Goal: Navigation & Orientation: Understand site structure

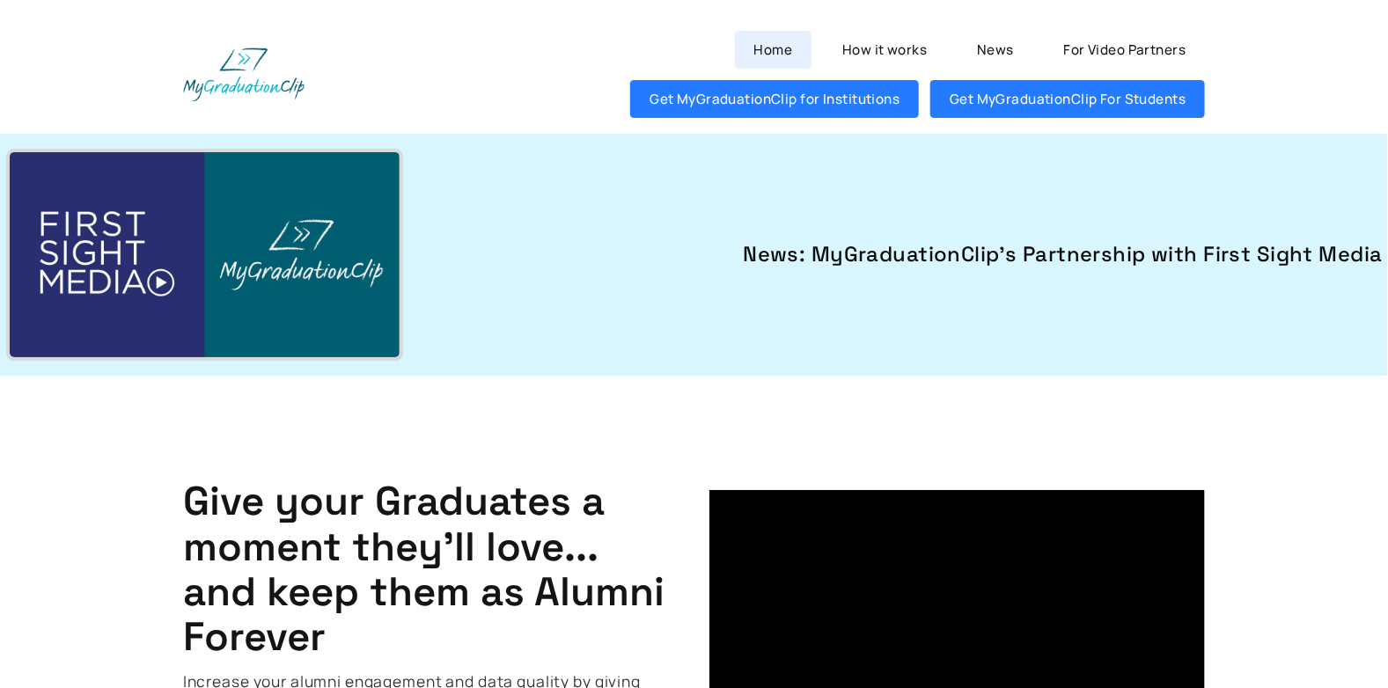
click at [775, 57] on link "Home" at bounding box center [773, 50] width 77 height 38
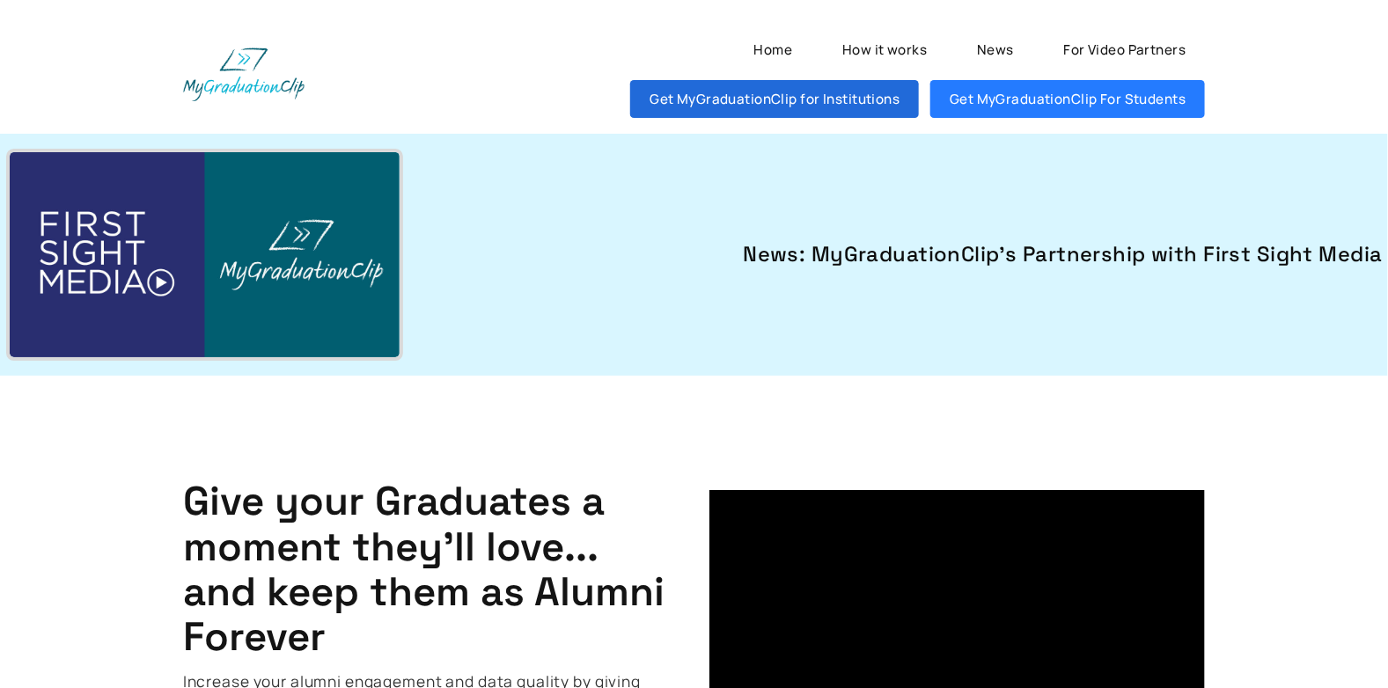
click at [769, 91] on link "Get MyGraduationClip for Institutions" at bounding box center [774, 99] width 289 height 38
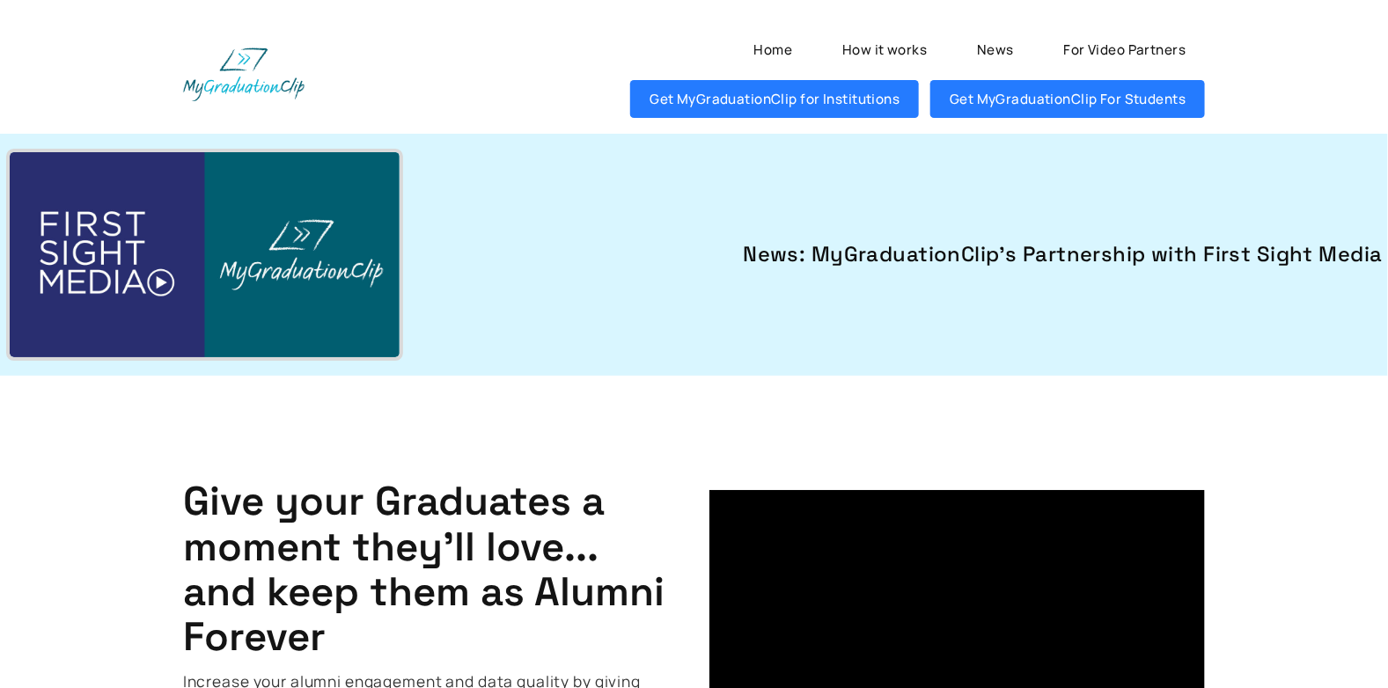
click at [520, 109] on ul "Home How it works News For Video Partners Get MyGraduationClip for Institutions…" at bounding box center [829, 75] width 752 height 88
click at [850, 47] on link "How it works" at bounding box center [884, 50] width 123 height 38
click at [250, 80] on img at bounding box center [244, 74] width 122 height 53
click at [764, 54] on link "Home" at bounding box center [773, 50] width 77 height 38
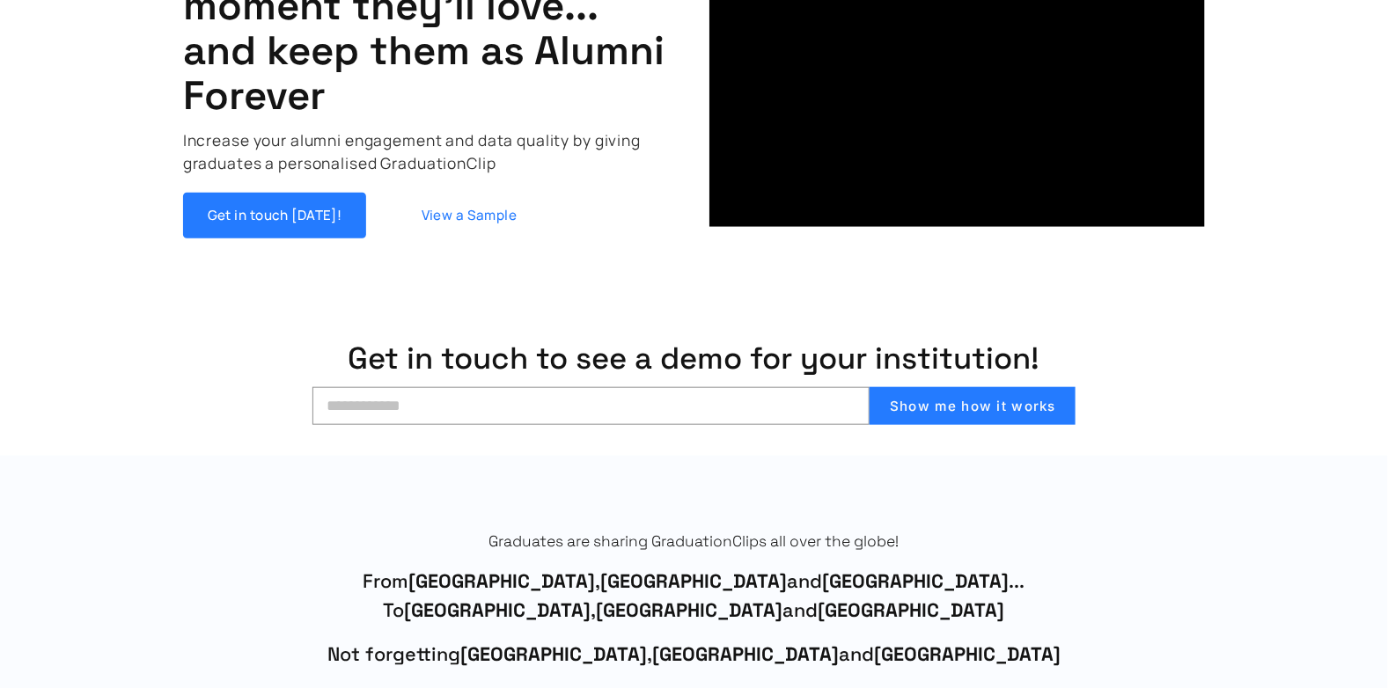
scroll to position [616, 0]
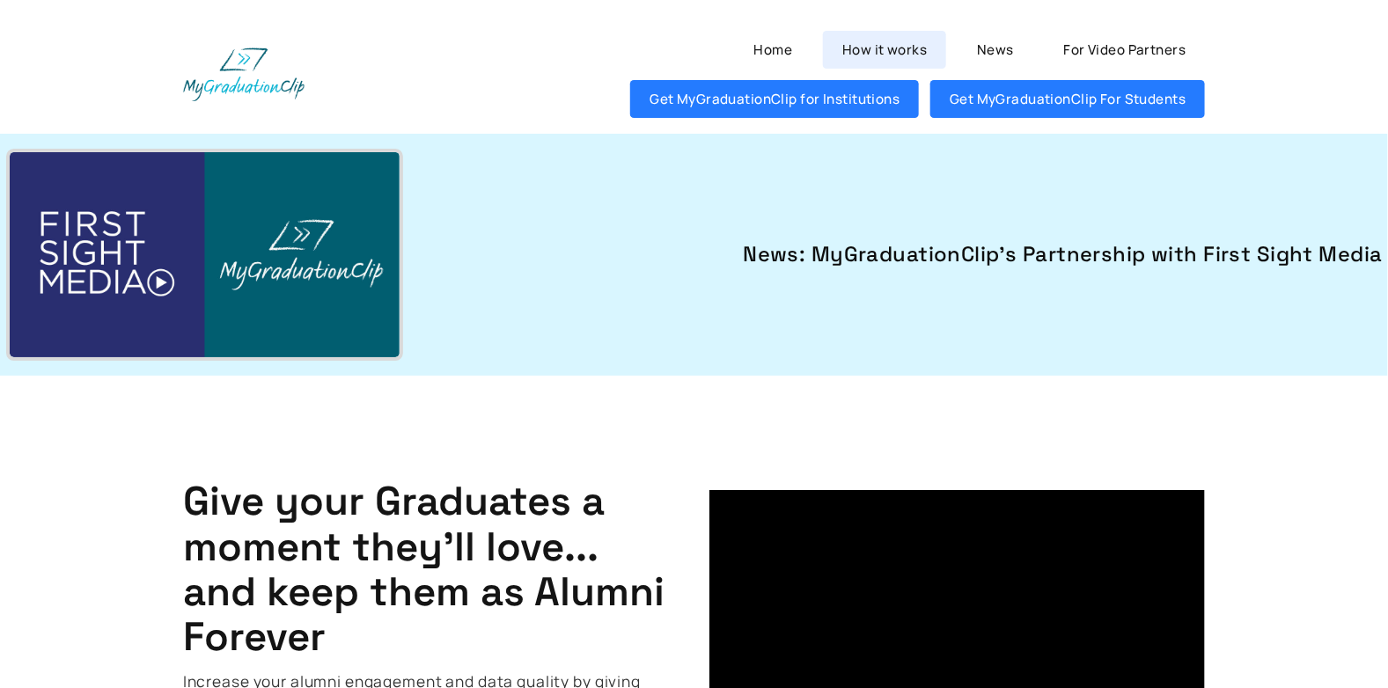
click at [865, 39] on link "How it works" at bounding box center [884, 50] width 123 height 38
click at [1088, 49] on link "For Video Partners" at bounding box center [1125, 50] width 161 height 38
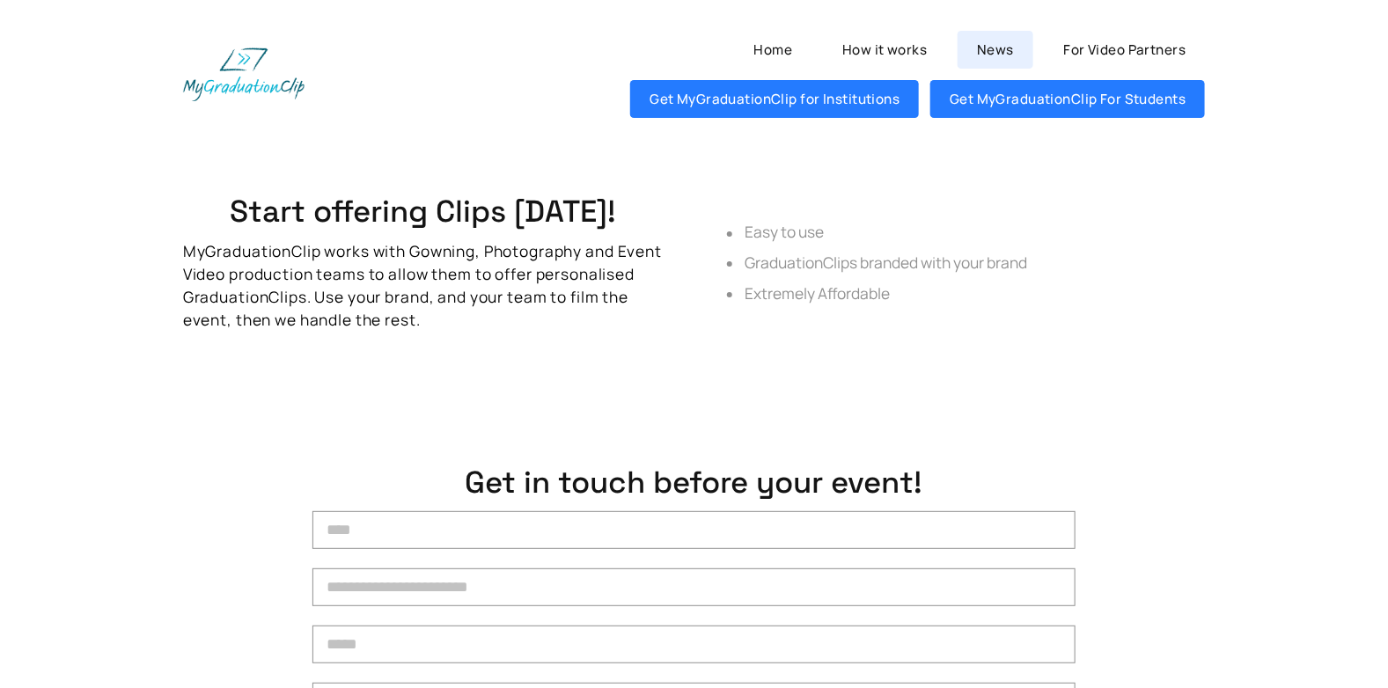
click at [984, 55] on link "News" at bounding box center [995, 50] width 75 height 38
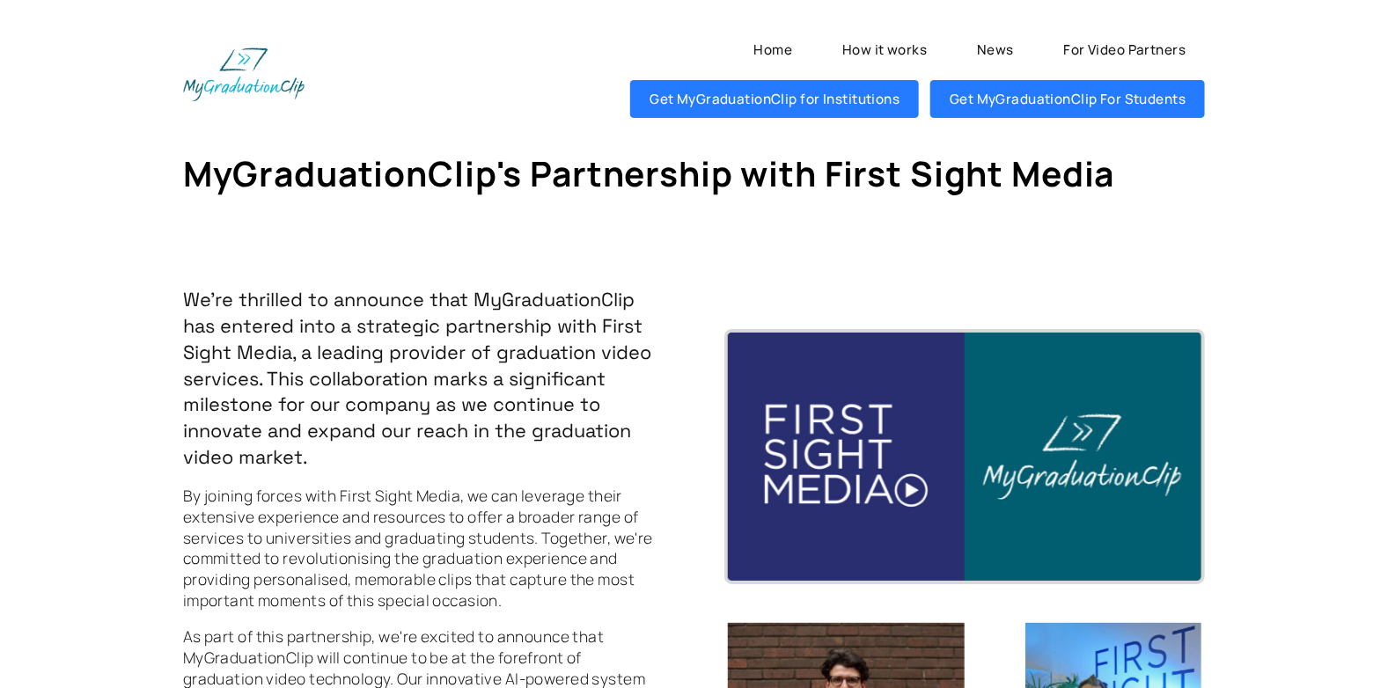
click at [852, 459] on img at bounding box center [965, 457] width 474 height 248
click at [1023, 448] on img at bounding box center [965, 457] width 474 height 248
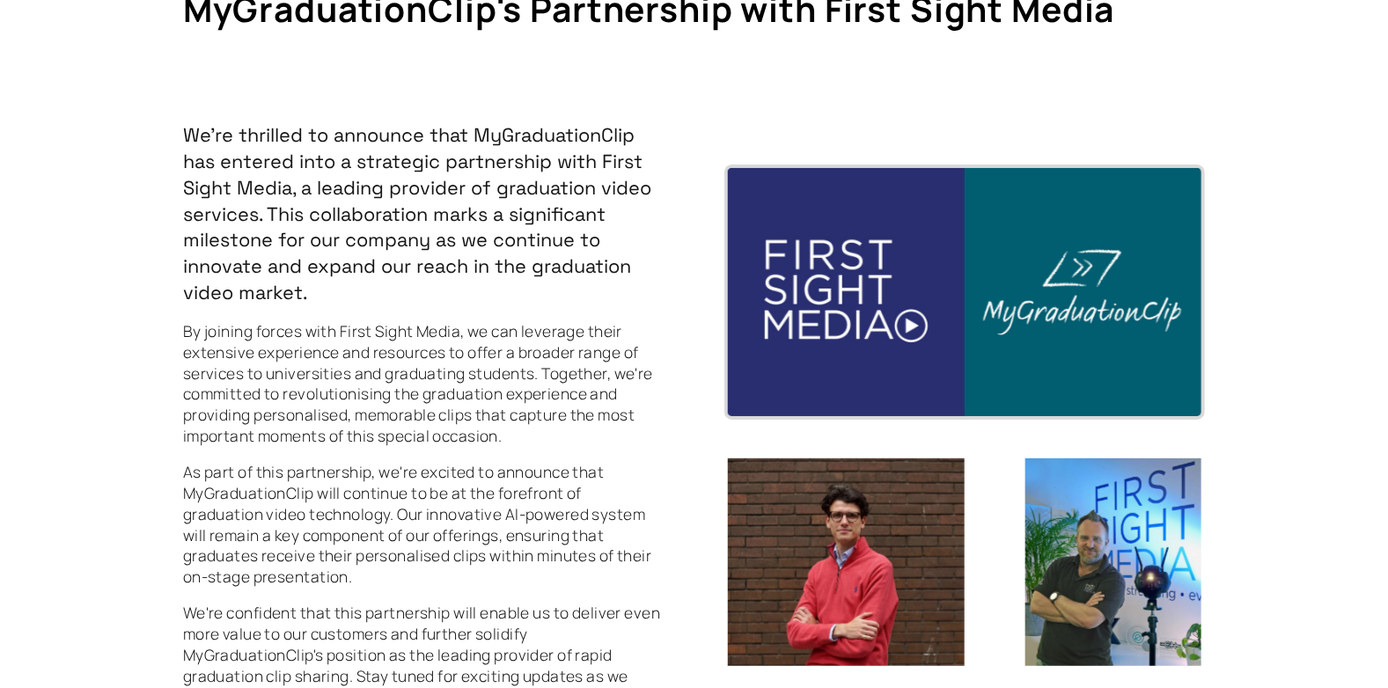
scroll to position [175, 0]
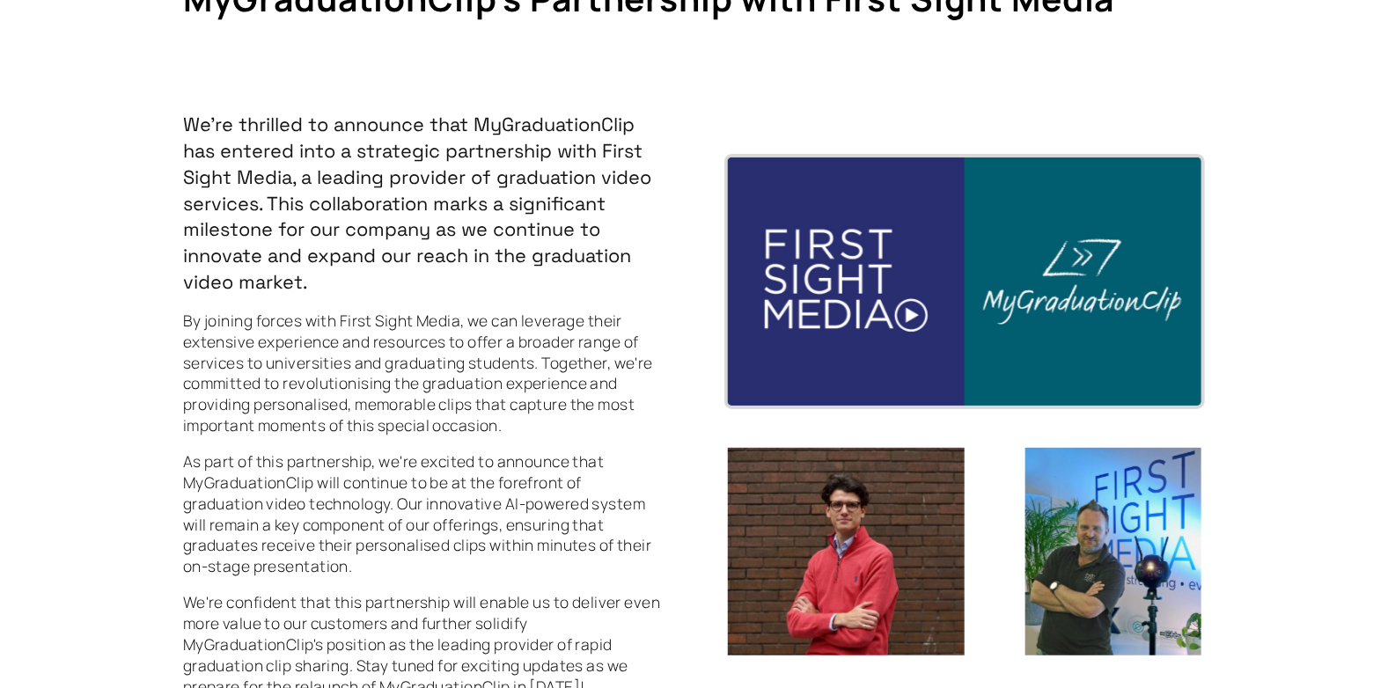
click at [855, 475] on img at bounding box center [846, 552] width 237 height 208
click at [1055, 500] on img at bounding box center [1113, 552] width 176 height 208
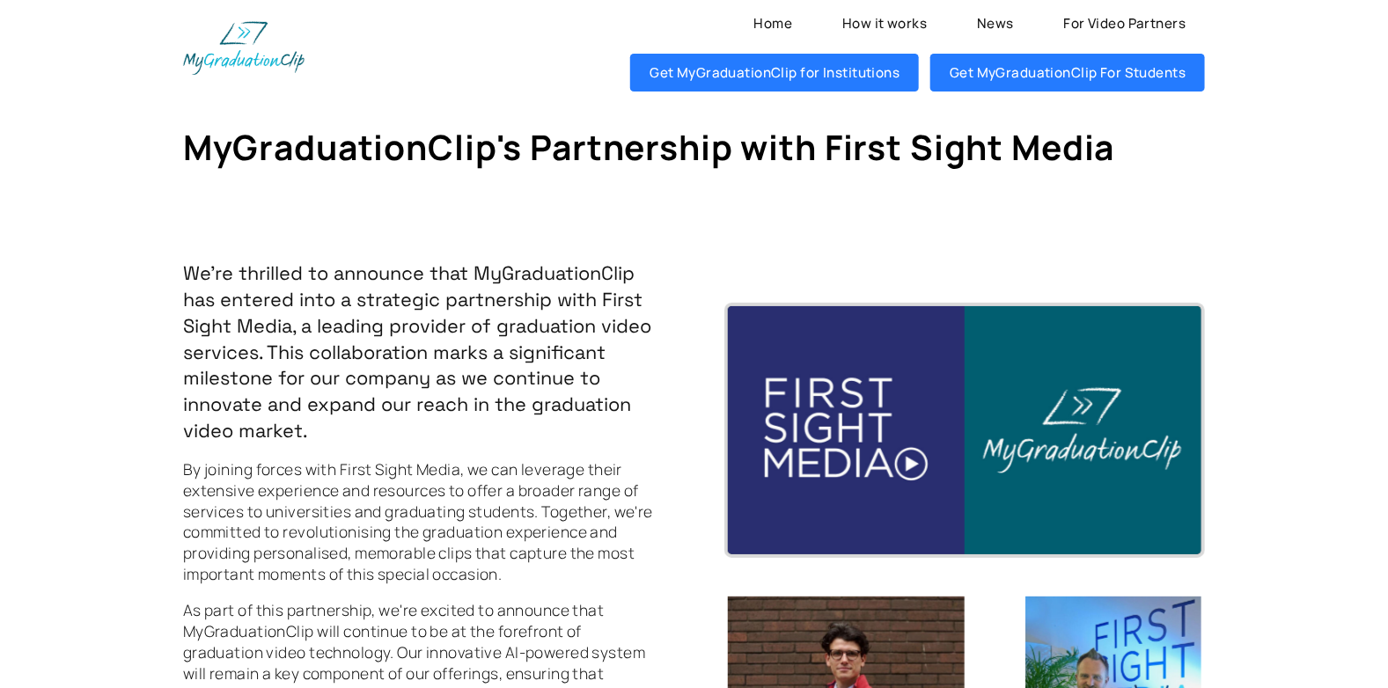
scroll to position [0, 0]
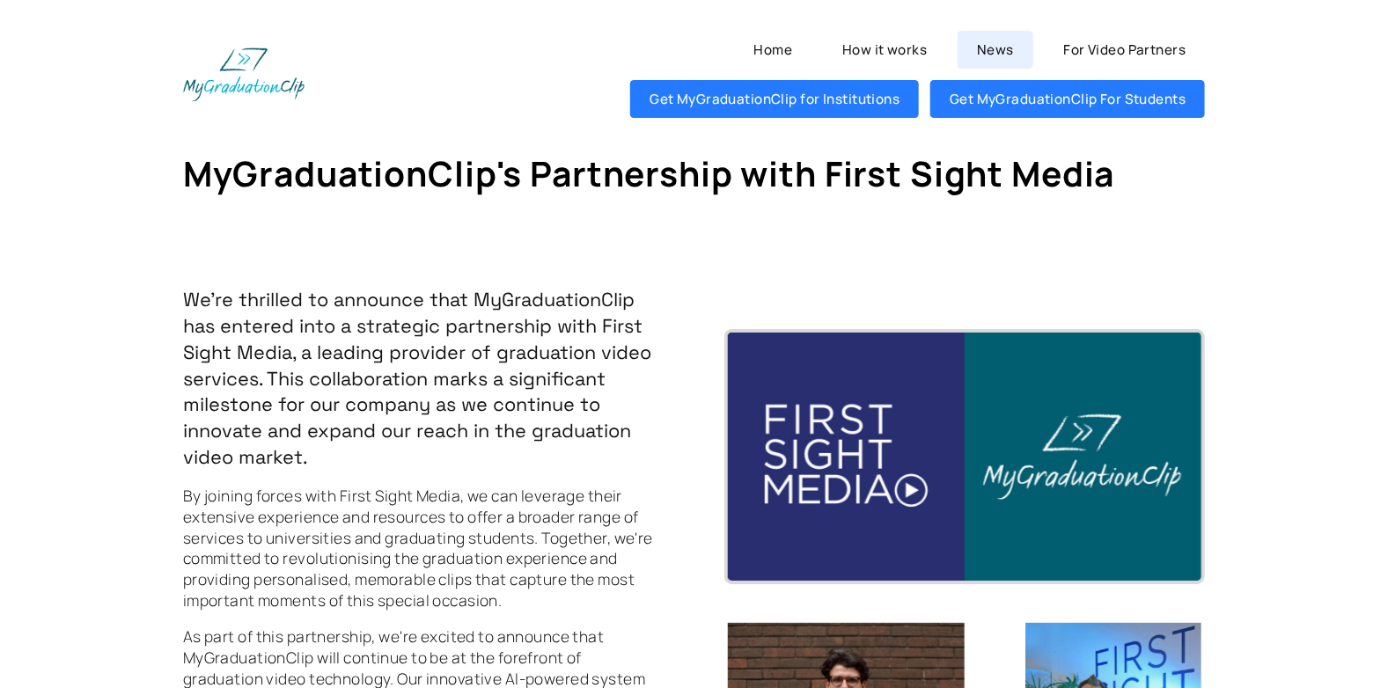
click at [989, 49] on link "News" at bounding box center [995, 50] width 75 height 38
click at [520, 291] on p "We're thrilled to announce that MyGraduationClip has entered into a strategic p…" at bounding box center [423, 379] width 481 height 184
